Goal: Check status

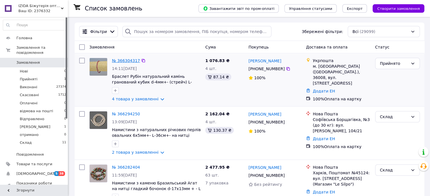
click at [129, 60] on link "№ 366304317" at bounding box center [126, 60] width 28 height 5
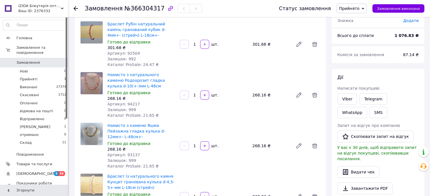
scroll to position [113, 0]
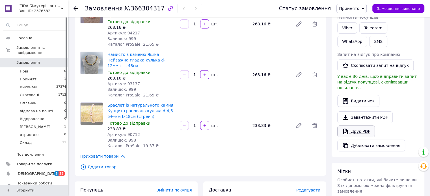
click at [360, 126] on link "Друк PDF" at bounding box center [356, 132] width 38 height 12
click at [75, 8] on use at bounding box center [75, 8] width 5 height 5
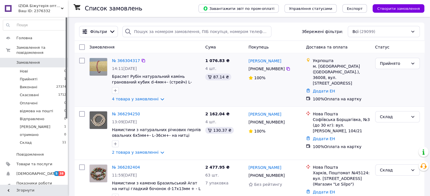
click at [184, 97] on div "4 товара у замовленні" at bounding box center [156, 99] width 89 height 6
click at [410, 64] on icon at bounding box center [412, 63] width 5 height 5
click at [390, 115] on li "Склад" at bounding box center [397, 120] width 44 height 10
